Goal: Entertainment & Leisure: Browse casually

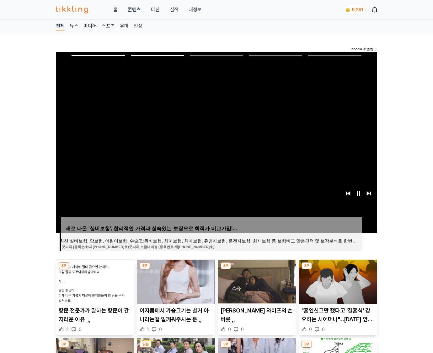
click at [337, 281] on img at bounding box center [338, 282] width 78 height 44
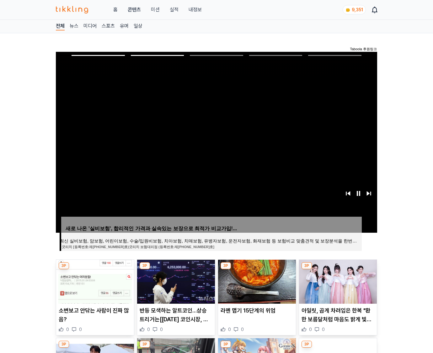
click at [337, 281] on img at bounding box center [338, 282] width 78 height 44
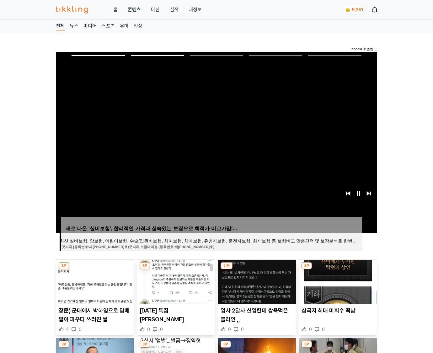
click at [337, 281] on img at bounding box center [338, 282] width 78 height 44
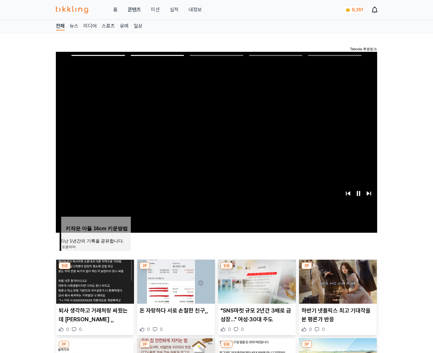
click at [337, 281] on img at bounding box center [338, 282] width 78 height 44
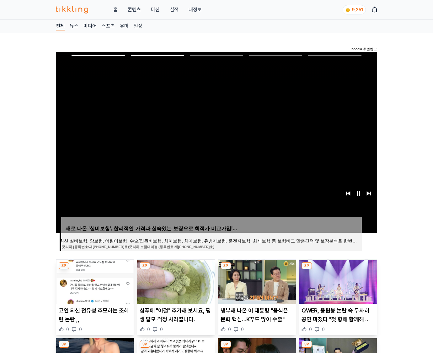
click at [337, 281] on img at bounding box center [338, 282] width 78 height 44
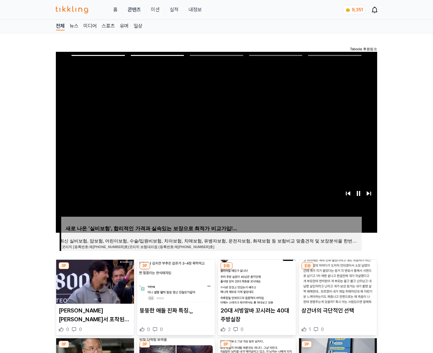
click at [337, 281] on img at bounding box center [338, 282] width 78 height 44
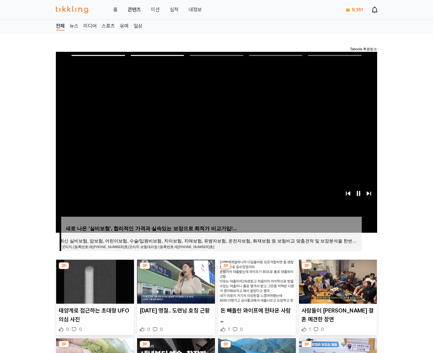
click at [337, 281] on img at bounding box center [338, 282] width 78 height 44
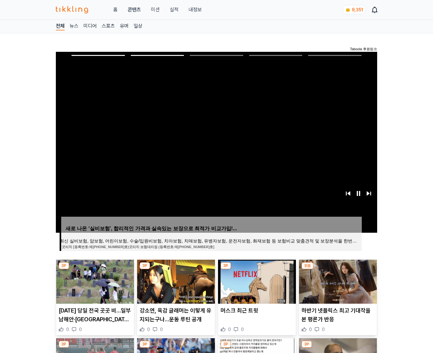
click at [337, 281] on img at bounding box center [338, 282] width 78 height 44
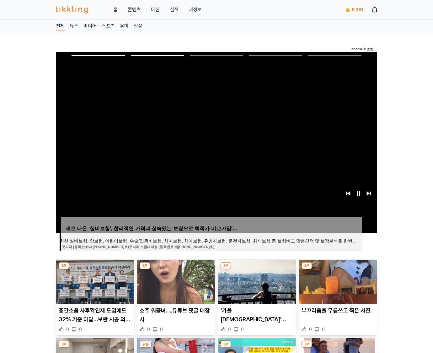
click at [337, 281] on img at bounding box center [338, 282] width 78 height 44
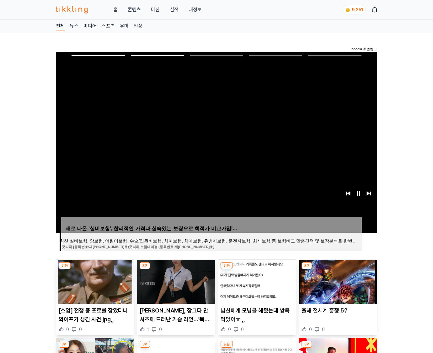
click at [337, 281] on img at bounding box center [338, 282] width 78 height 44
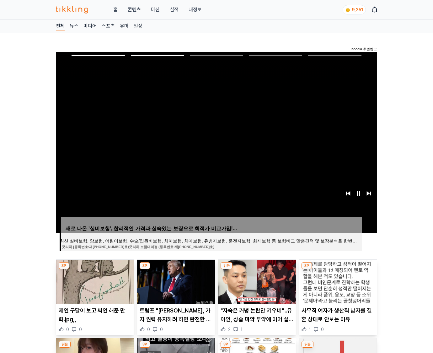
click at [337, 281] on img at bounding box center [338, 282] width 78 height 44
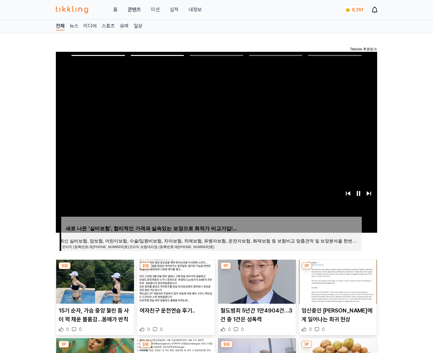
click at [337, 281] on img at bounding box center [338, 282] width 78 height 44
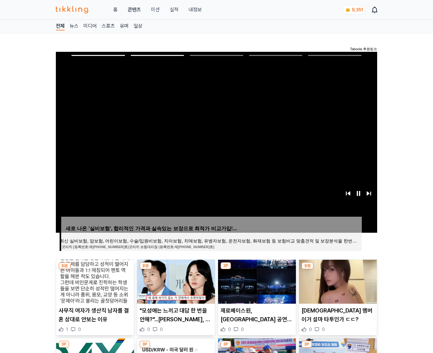
click at [337, 281] on img at bounding box center [338, 282] width 78 height 44
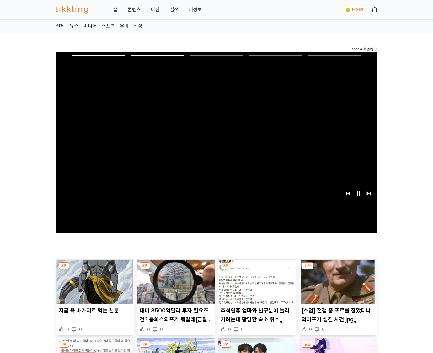
click at [337, 281] on img at bounding box center [338, 282] width 78 height 44
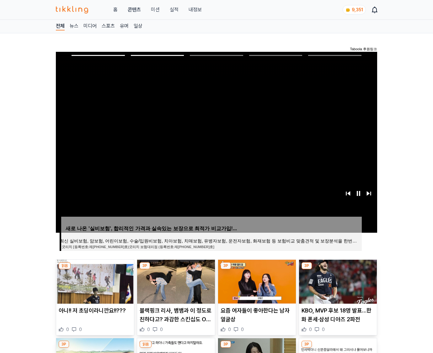
click at [337, 281] on img at bounding box center [338, 282] width 78 height 44
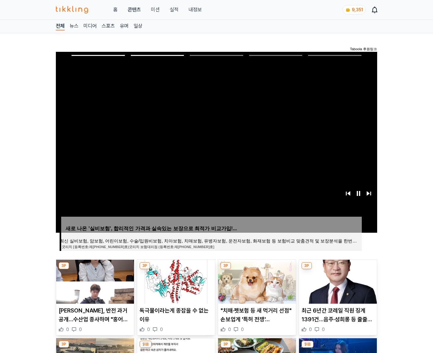
click at [337, 281] on img at bounding box center [338, 282] width 78 height 44
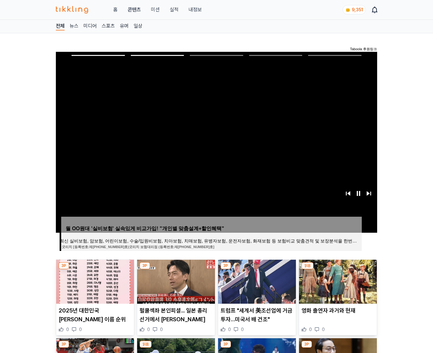
click at [337, 281] on img at bounding box center [338, 282] width 78 height 44
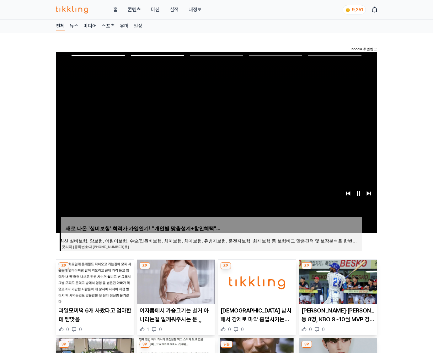
click at [337, 281] on img at bounding box center [338, 282] width 78 height 44
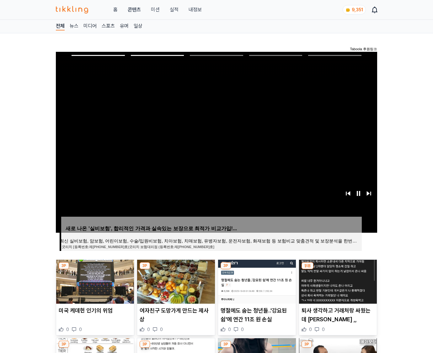
click at [337, 281] on img at bounding box center [338, 282] width 78 height 44
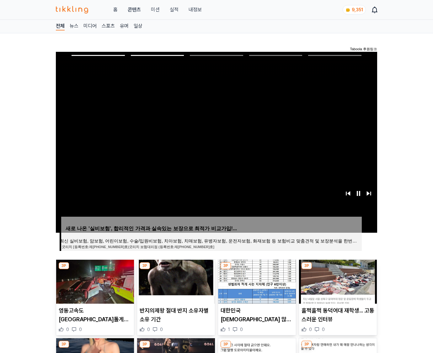
click at [337, 281] on img at bounding box center [338, 282] width 78 height 44
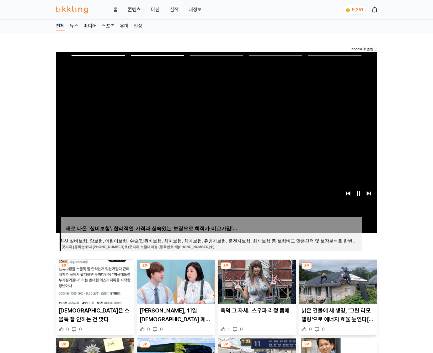
click at [337, 281] on img at bounding box center [338, 282] width 78 height 44
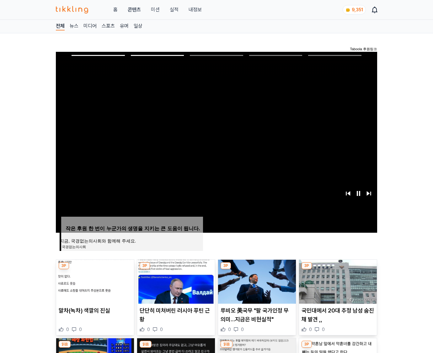
click at [337, 281] on img at bounding box center [338, 282] width 78 height 44
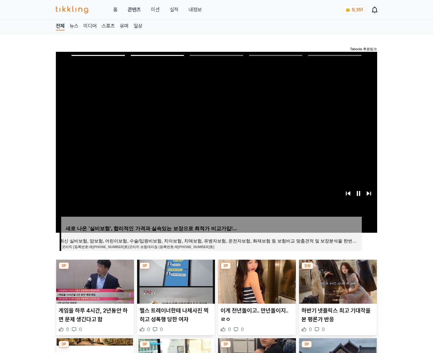
click at [337, 281] on img at bounding box center [338, 282] width 78 height 44
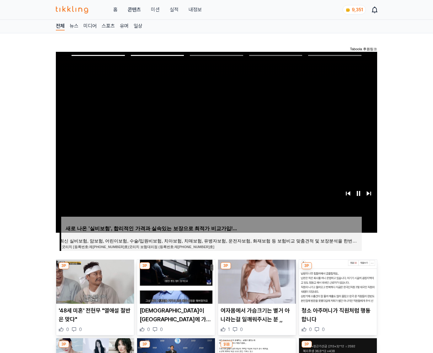
click at [337, 281] on img at bounding box center [338, 282] width 78 height 44
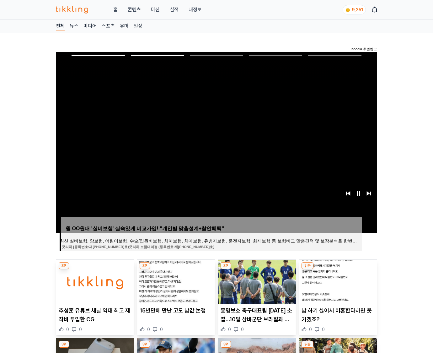
click at [337, 281] on img at bounding box center [338, 282] width 78 height 44
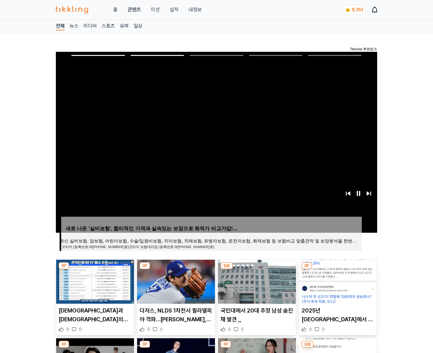
click at [337, 281] on img at bounding box center [338, 282] width 78 height 44
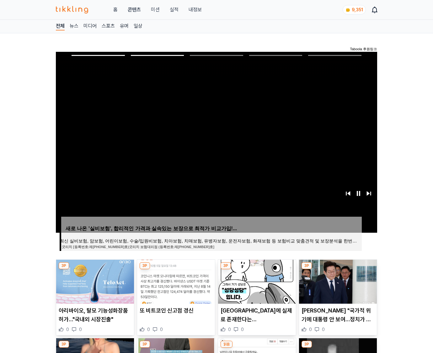
click at [337, 281] on img at bounding box center [338, 282] width 78 height 44
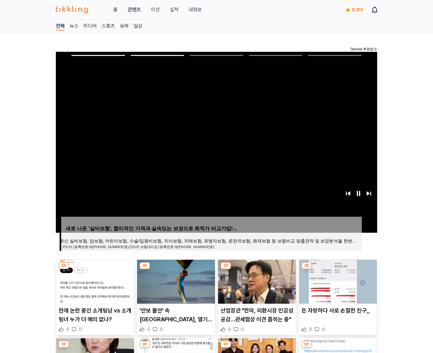
click at [337, 281] on img at bounding box center [338, 282] width 78 height 44
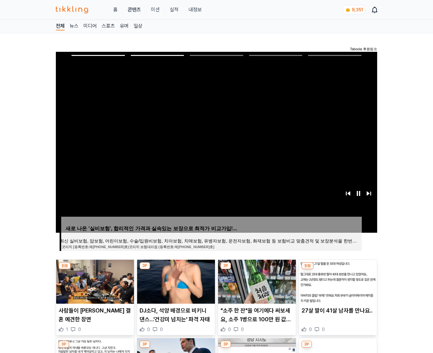
click at [337, 281] on img at bounding box center [338, 282] width 78 height 44
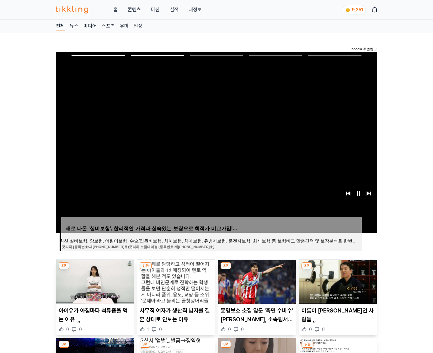
click at [337, 281] on img at bounding box center [338, 282] width 78 height 44
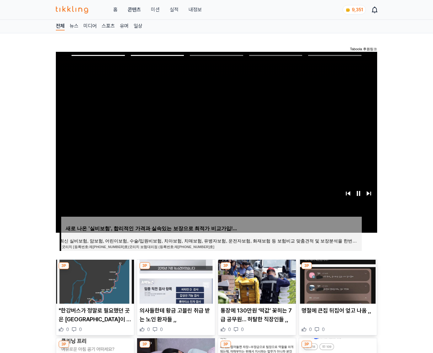
click at [337, 281] on img at bounding box center [338, 282] width 78 height 44
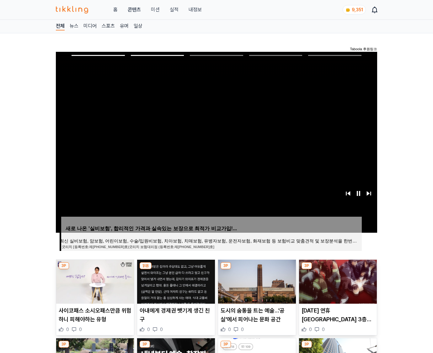
click at [337, 281] on img at bounding box center [338, 282] width 78 height 44
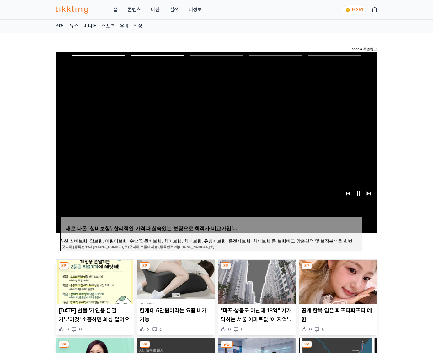
click at [337, 281] on img at bounding box center [338, 282] width 78 height 44
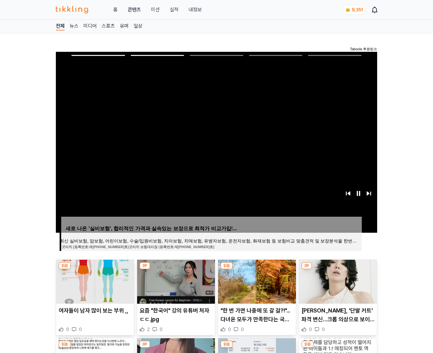
click at [337, 281] on img at bounding box center [338, 282] width 78 height 44
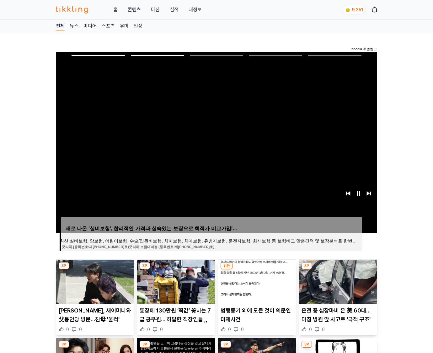
click at [337, 281] on img at bounding box center [338, 282] width 78 height 44
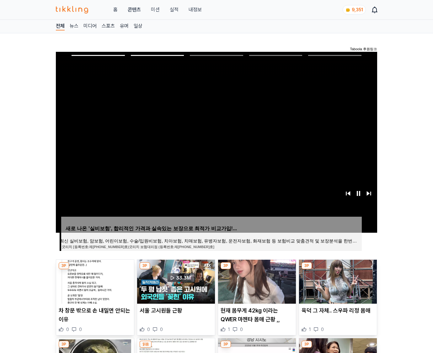
click at [337, 281] on img at bounding box center [338, 282] width 78 height 44
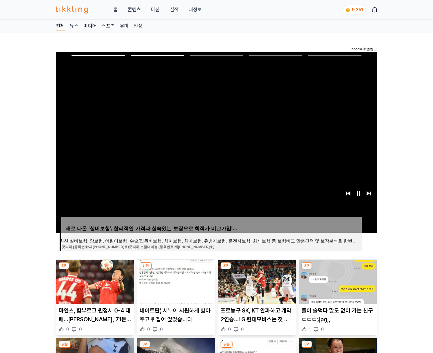
click at [337, 281] on img at bounding box center [338, 282] width 78 height 44
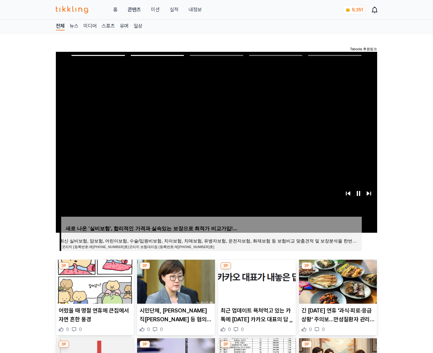
click at [337, 281] on img at bounding box center [338, 282] width 78 height 44
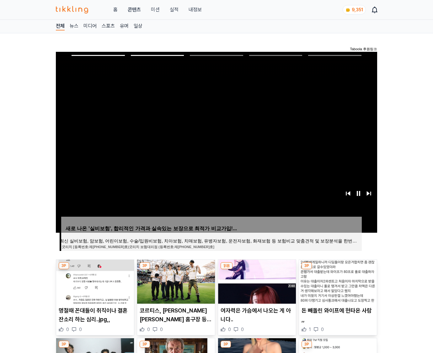
click at [337, 281] on img at bounding box center [338, 282] width 78 height 44
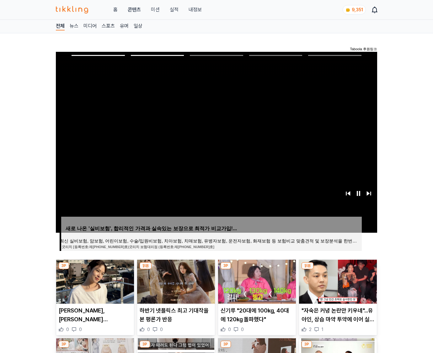
click at [337, 281] on img at bounding box center [338, 282] width 78 height 44
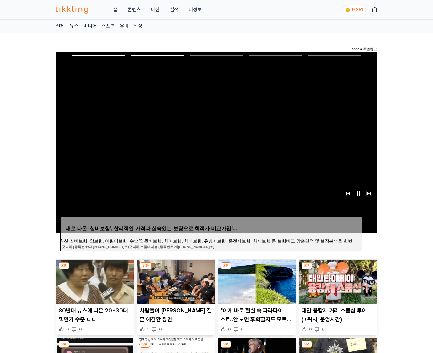
click at [337, 281] on img at bounding box center [338, 282] width 78 height 44
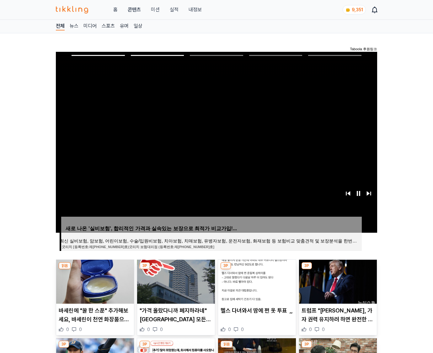
click at [337, 281] on img at bounding box center [338, 282] width 78 height 44
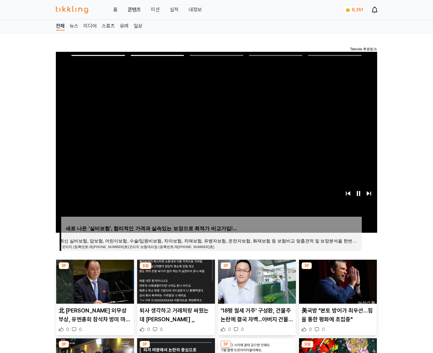
click at [337, 281] on img at bounding box center [338, 282] width 78 height 44
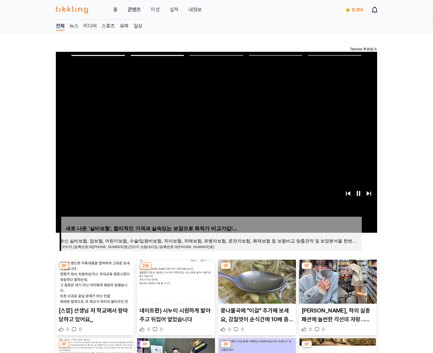
click at [337, 281] on img at bounding box center [338, 282] width 78 height 44
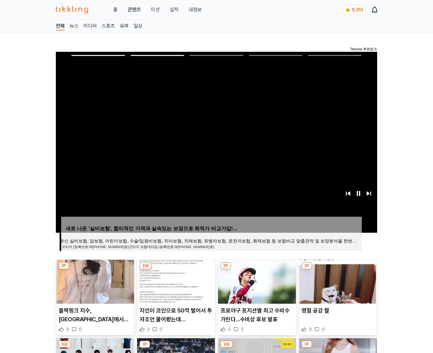
click at [337, 281] on img at bounding box center [338, 282] width 78 height 44
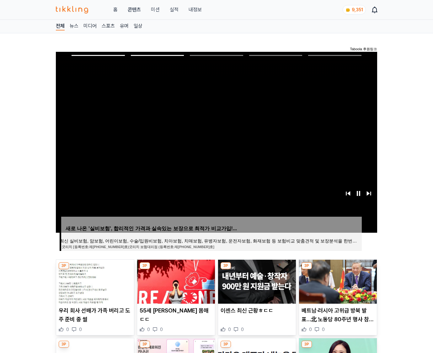
click at [337, 281] on img at bounding box center [338, 282] width 78 height 44
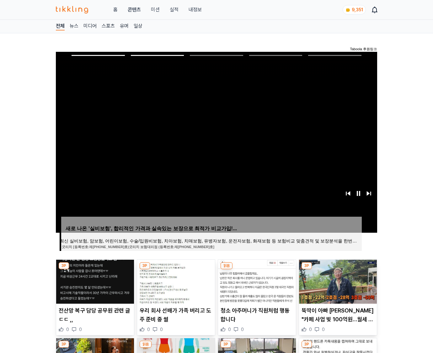
click at [337, 281] on img at bounding box center [338, 282] width 78 height 44
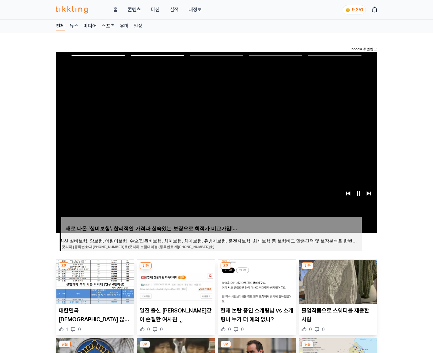
click at [337, 281] on img at bounding box center [338, 282] width 78 height 44
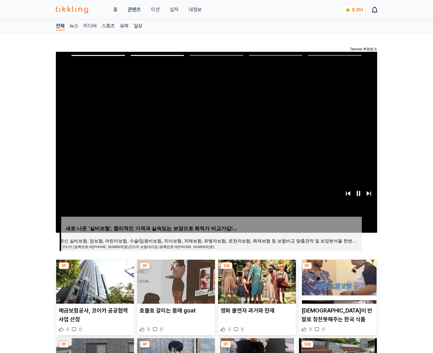
click at [337, 281] on img at bounding box center [338, 282] width 78 height 44
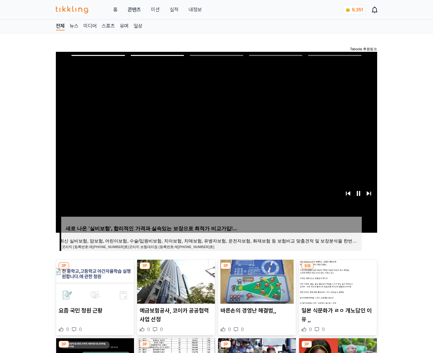
click at [337, 281] on img at bounding box center [338, 282] width 78 height 44
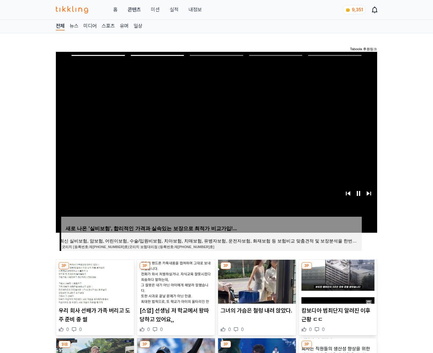
click at [337, 281] on img at bounding box center [338, 282] width 78 height 44
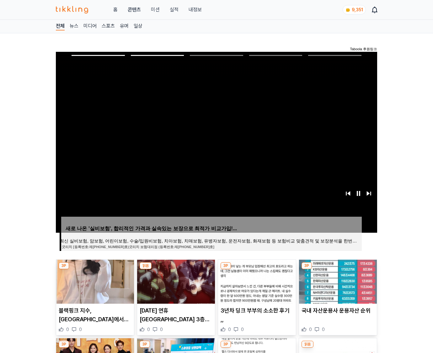
click at [337, 281] on img at bounding box center [338, 282] width 78 height 44
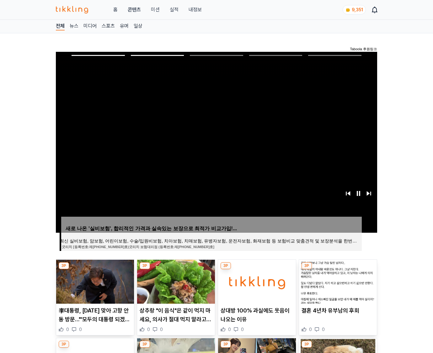
click at [337, 281] on img at bounding box center [338, 282] width 78 height 44
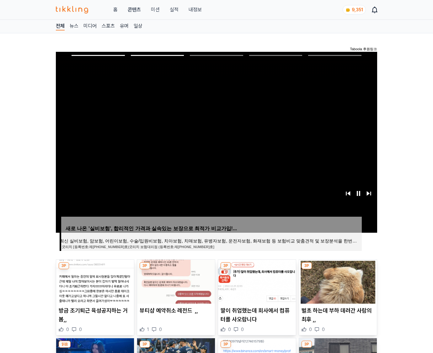
click at [337, 281] on img at bounding box center [338, 282] width 78 height 44
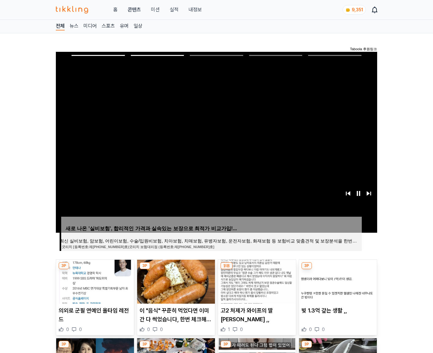
click at [337, 281] on img at bounding box center [338, 282] width 78 height 44
